Goal: Task Accomplishment & Management: Complete application form

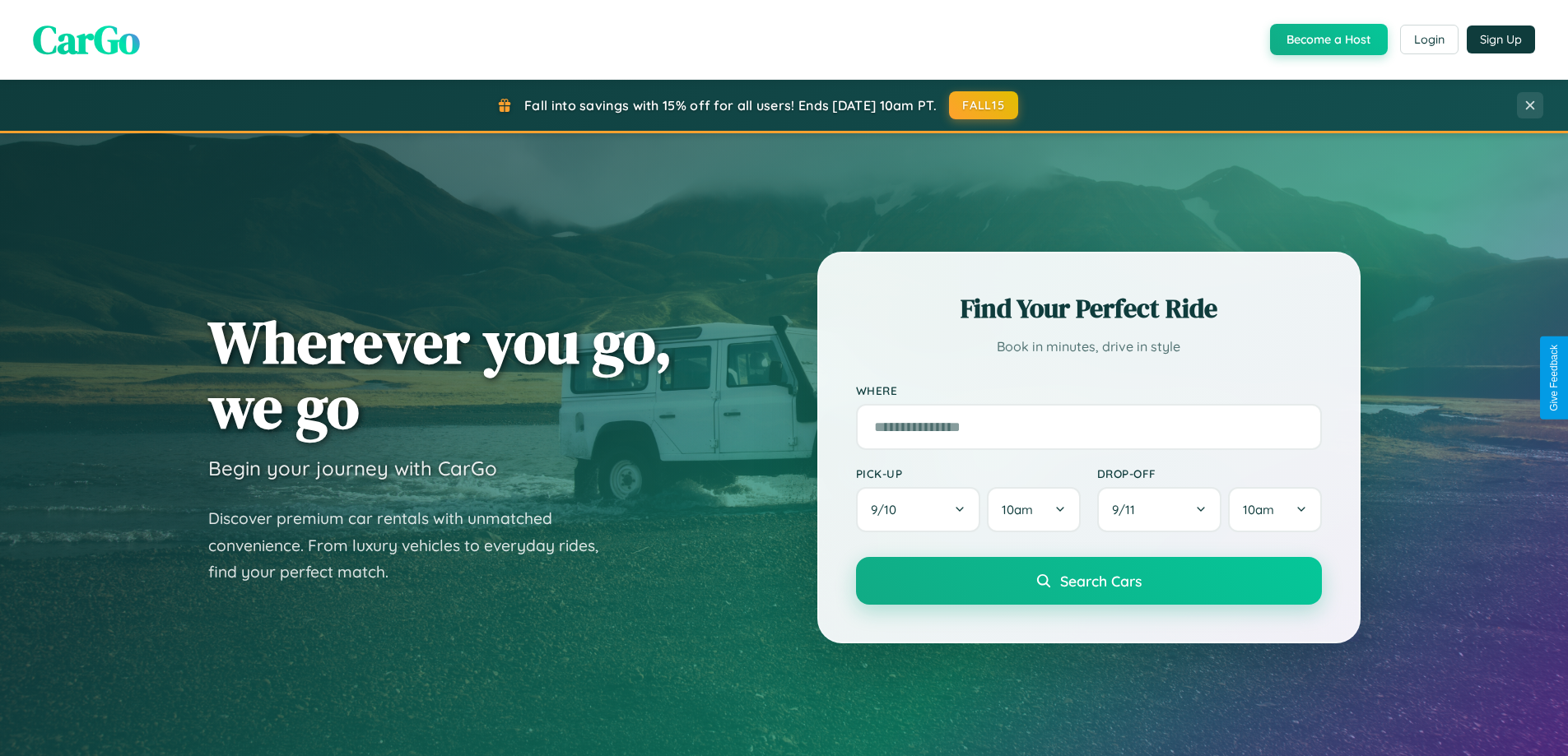
scroll to position [3167, 0]
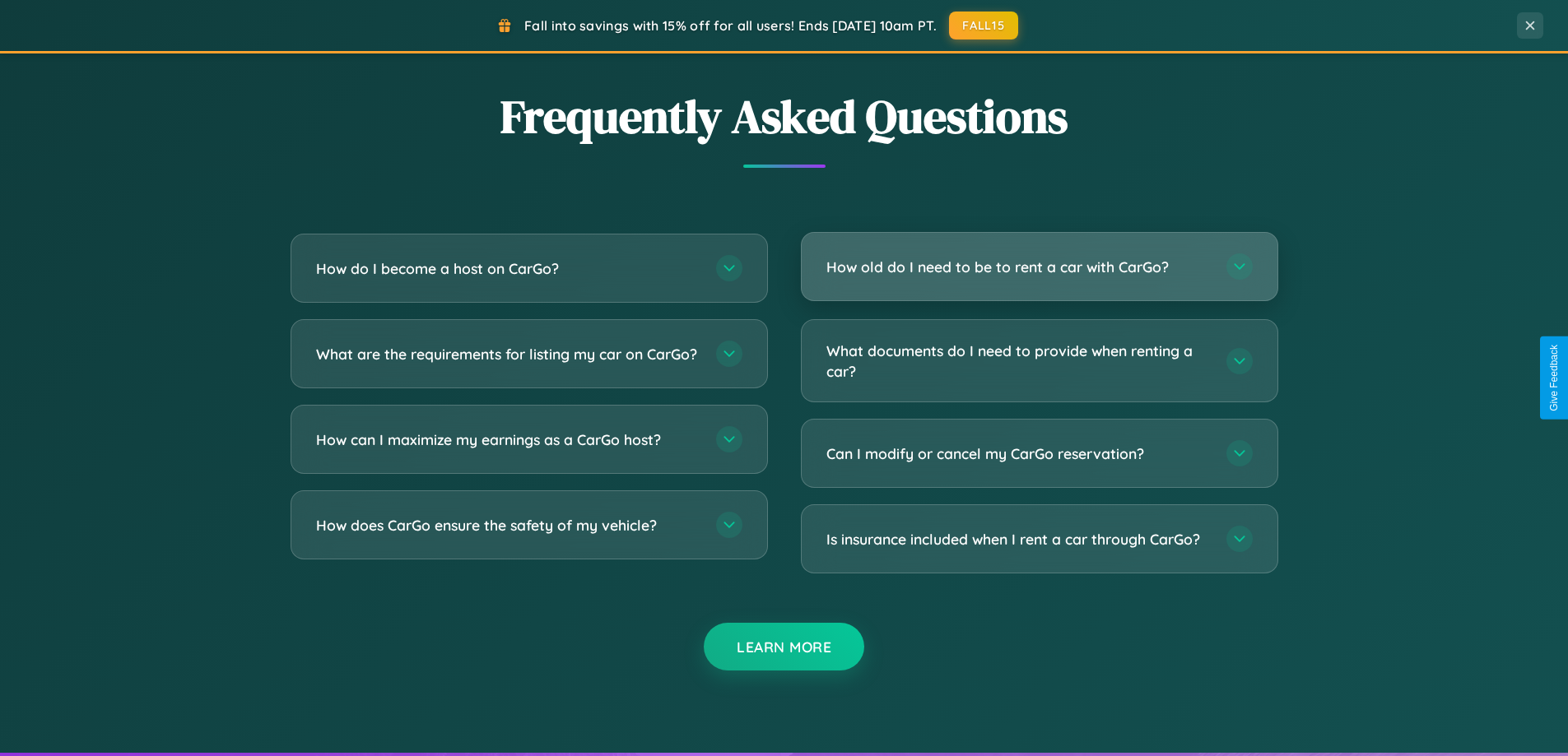
click at [1039, 269] on h3 "How old do I need to be to rent a car with CarGo?" at bounding box center [1018, 267] width 383 height 21
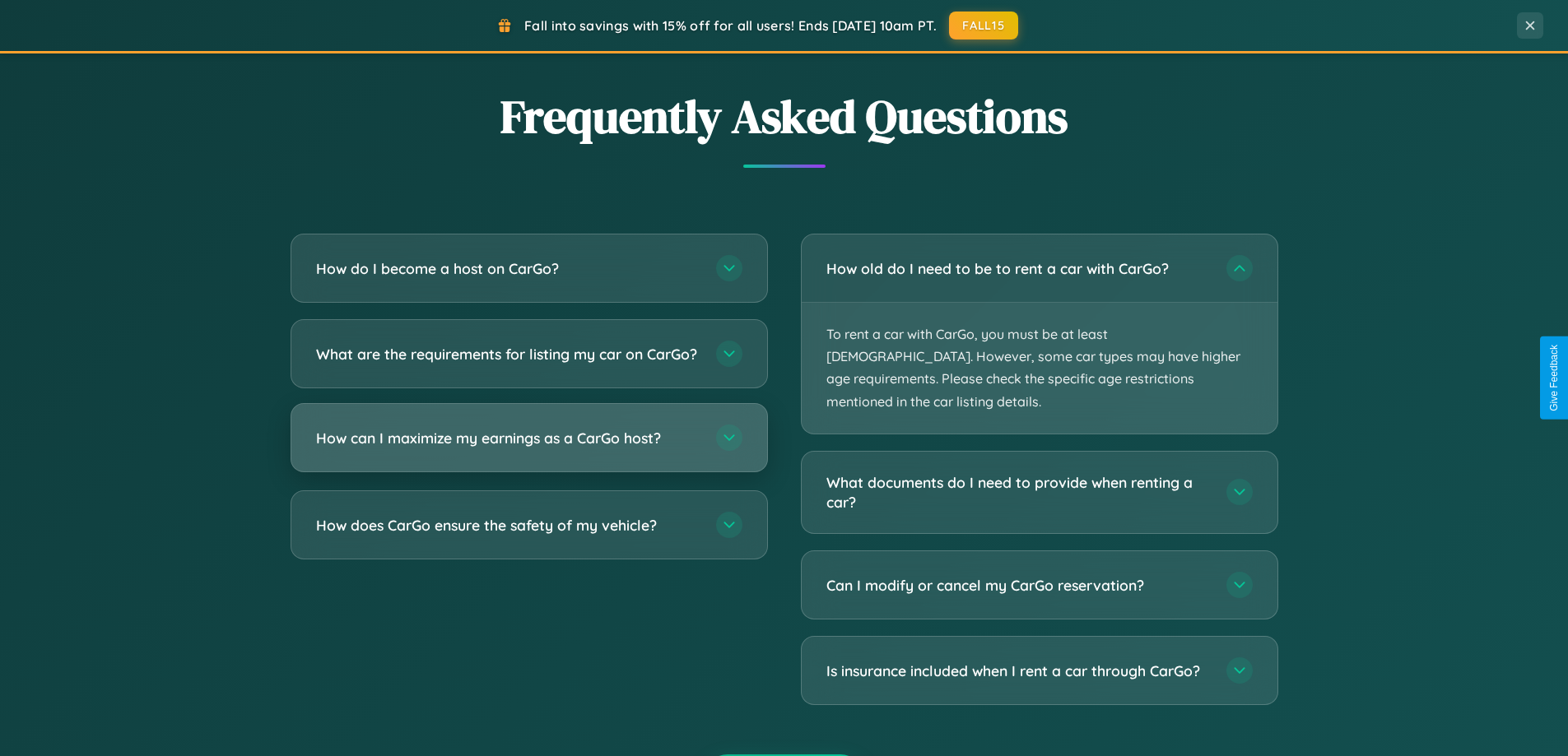
click at [528, 448] on h3 "How can I maximize my earnings as a CarGo host?" at bounding box center [507, 438] width 383 height 21
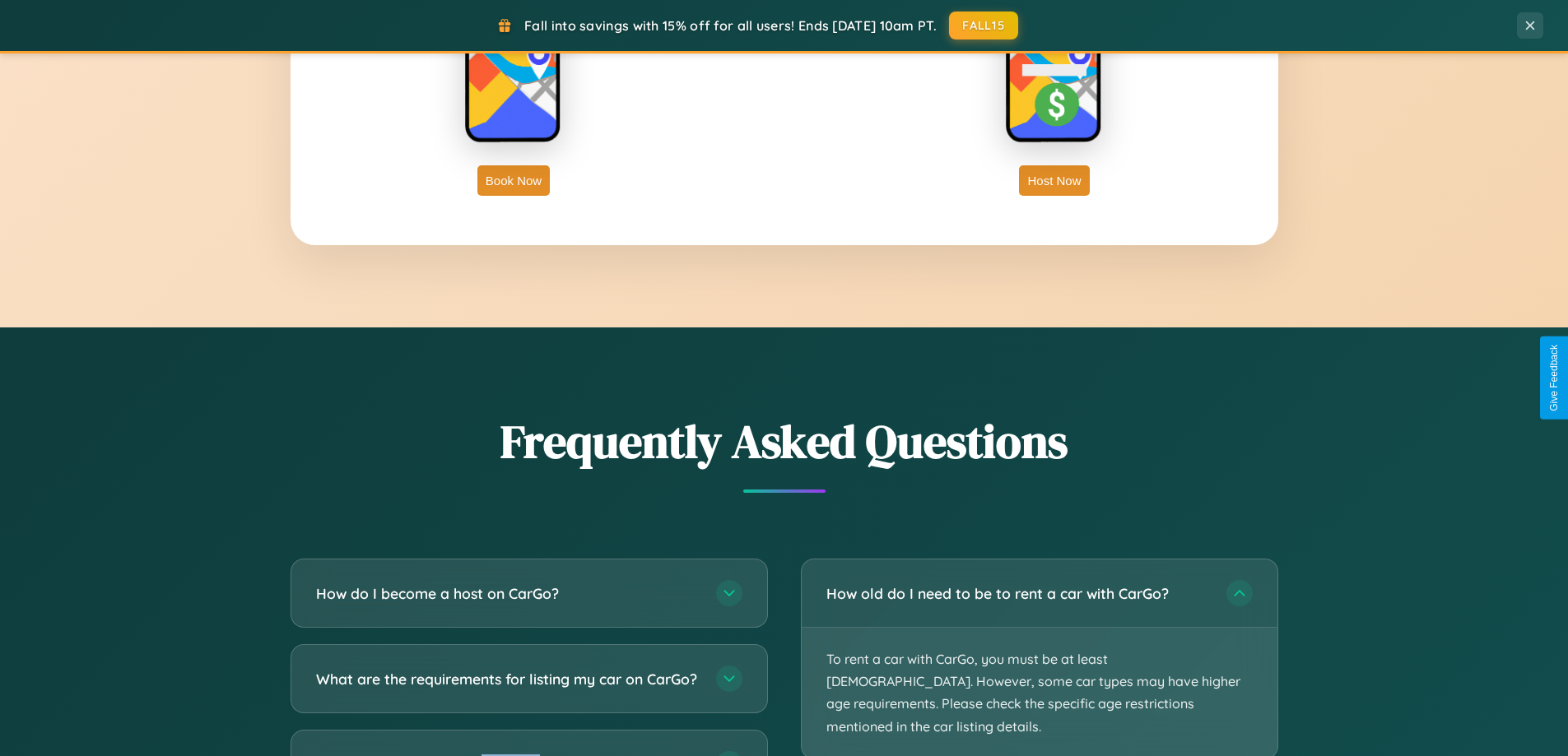
scroll to position [0, 0]
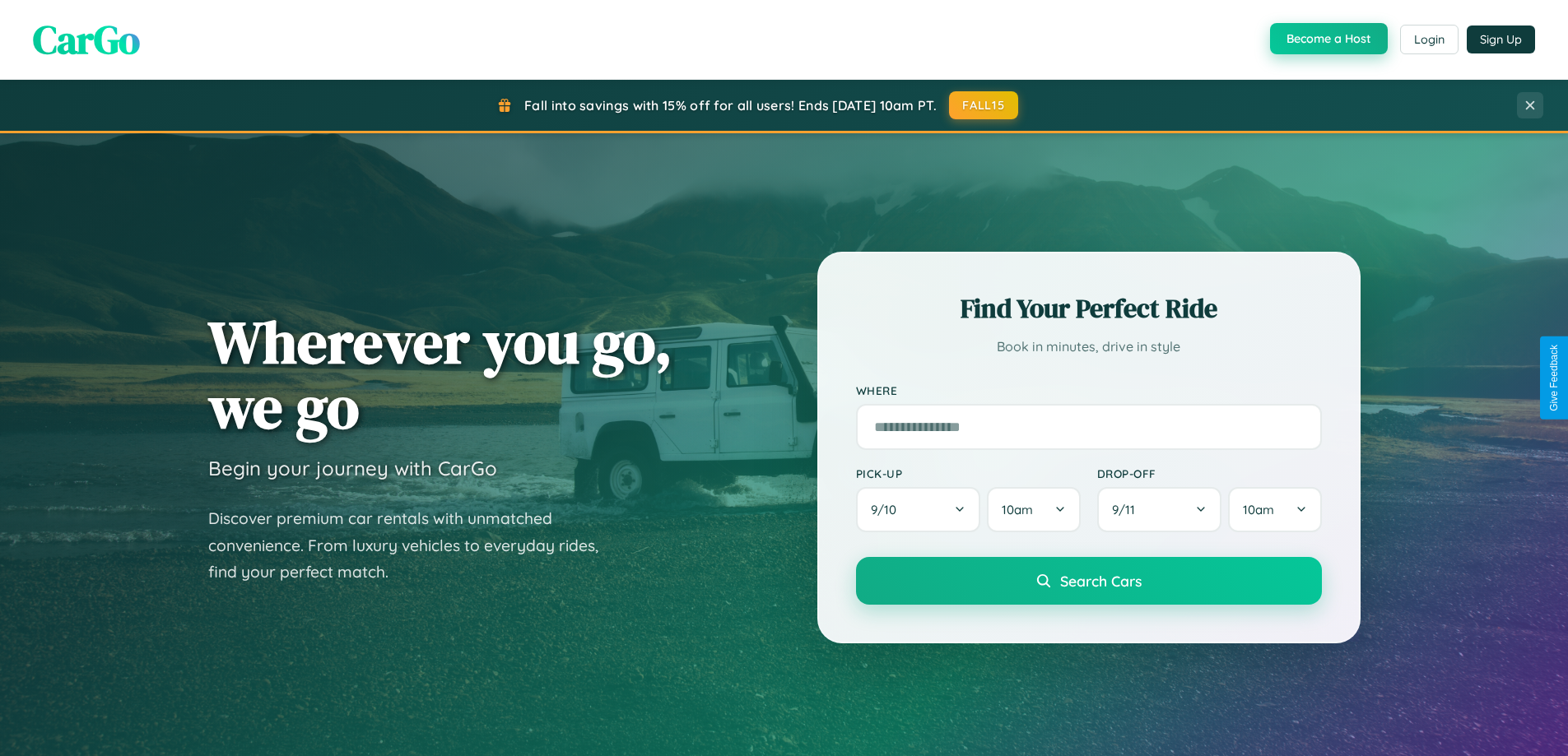
click at [1327, 39] on button "Become a Host" at bounding box center [1329, 39] width 118 height 32
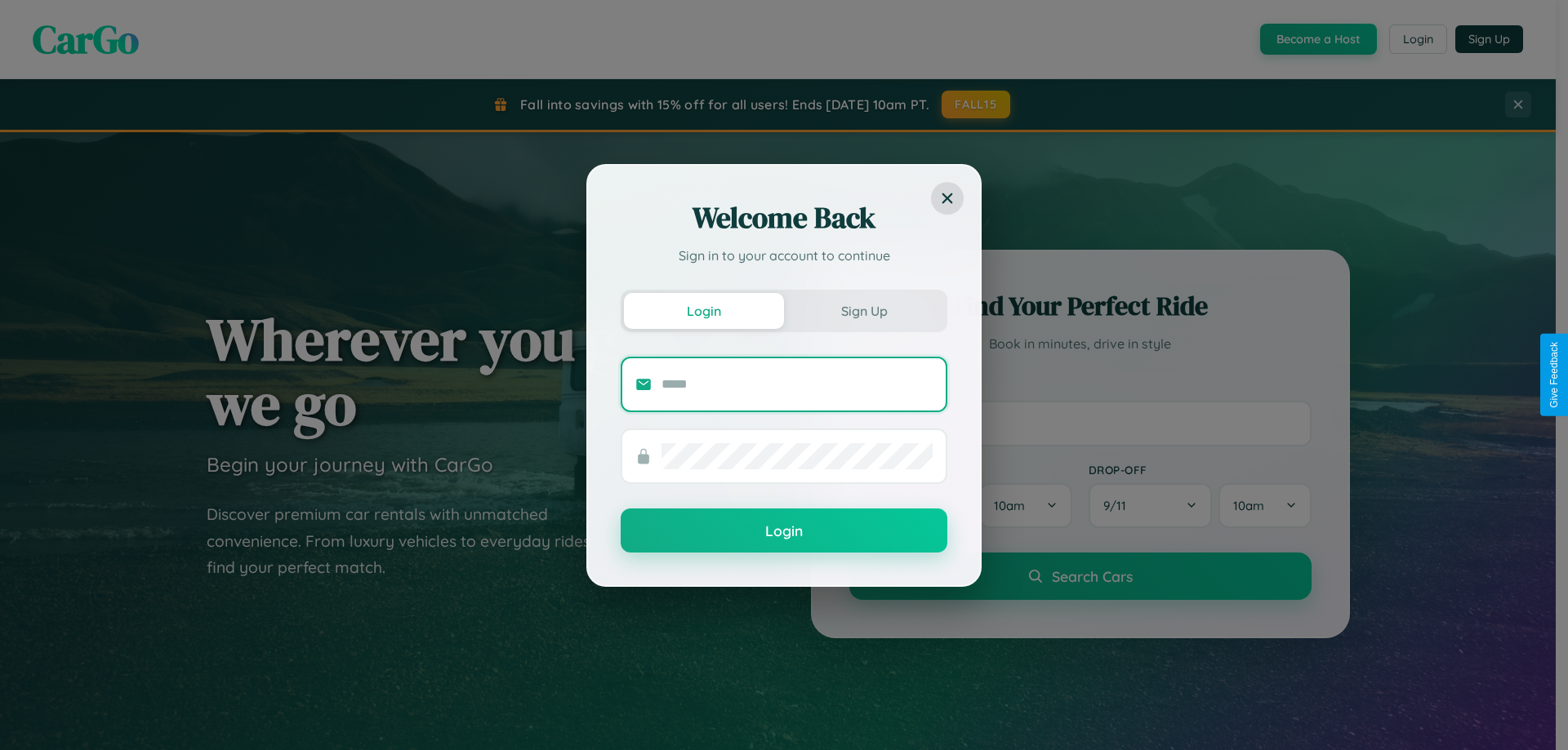
click at [797, 384] on input "text" at bounding box center [797, 384] width 272 height 26
type input "**********"
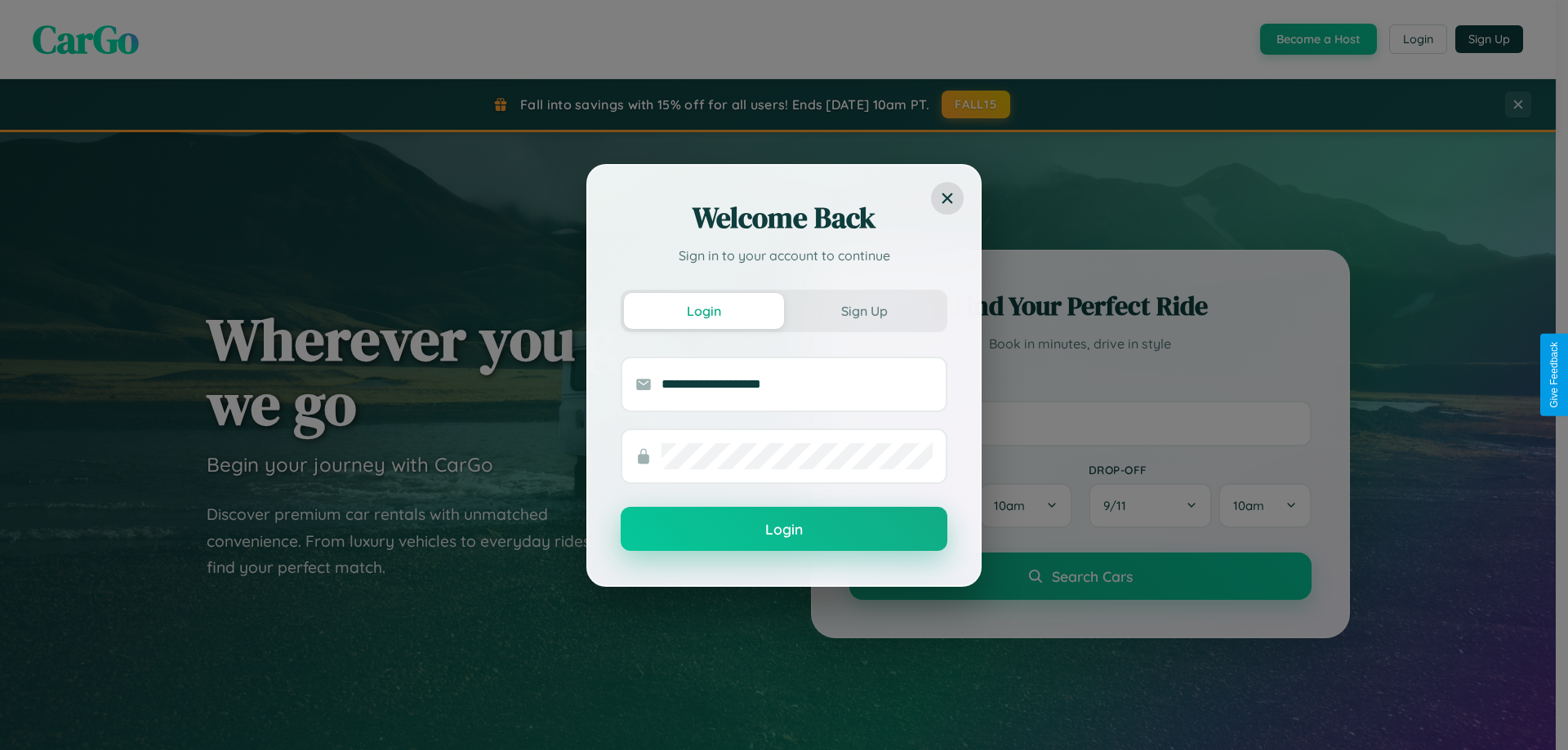
click at [784, 530] on button "Login" at bounding box center [784, 529] width 327 height 44
